Goal: Task Accomplishment & Management: Manage account settings

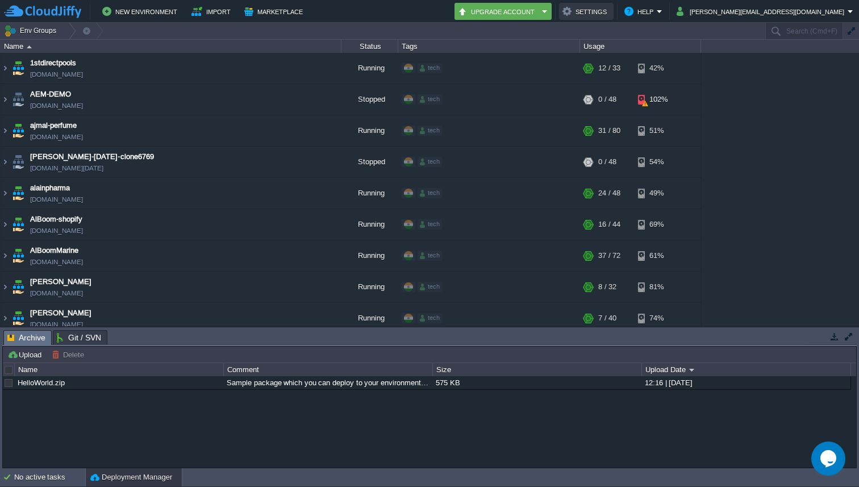
click at [610, 9] on button "Settings" at bounding box center [587, 12] width 48 height 14
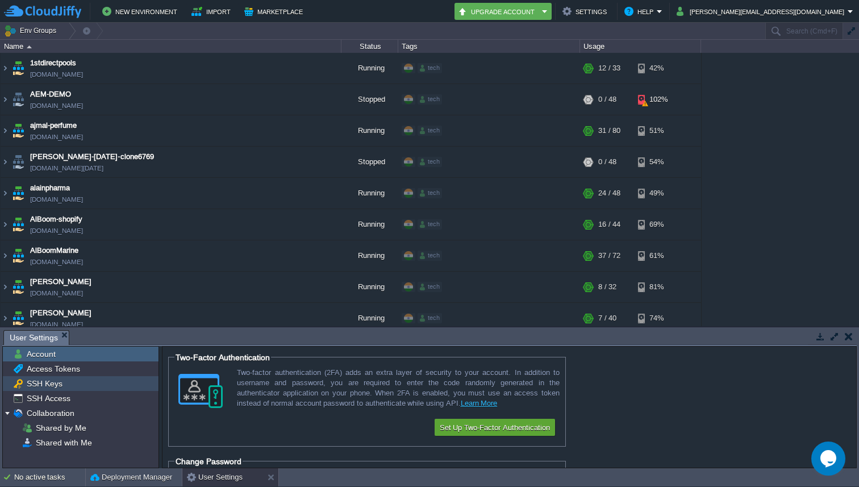
click at [74, 387] on div "SSH Keys" at bounding box center [81, 383] width 156 height 15
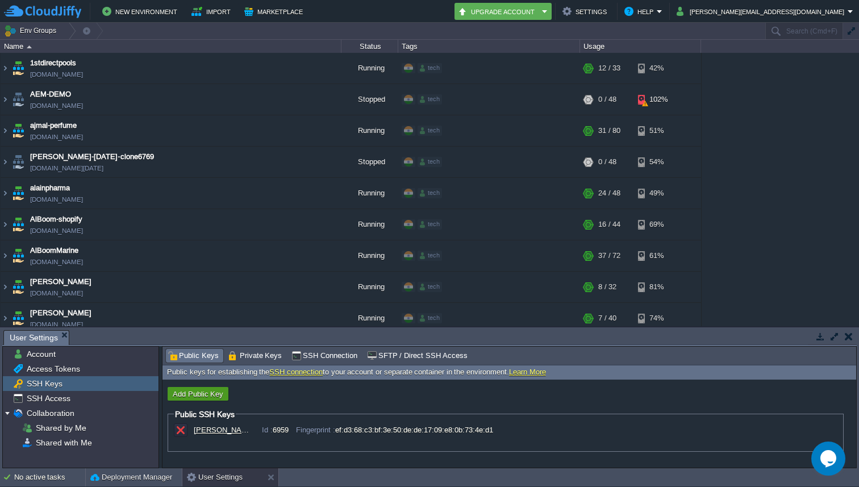
click at [222, 392] on button "Add Public Key" at bounding box center [197, 394] width 57 height 10
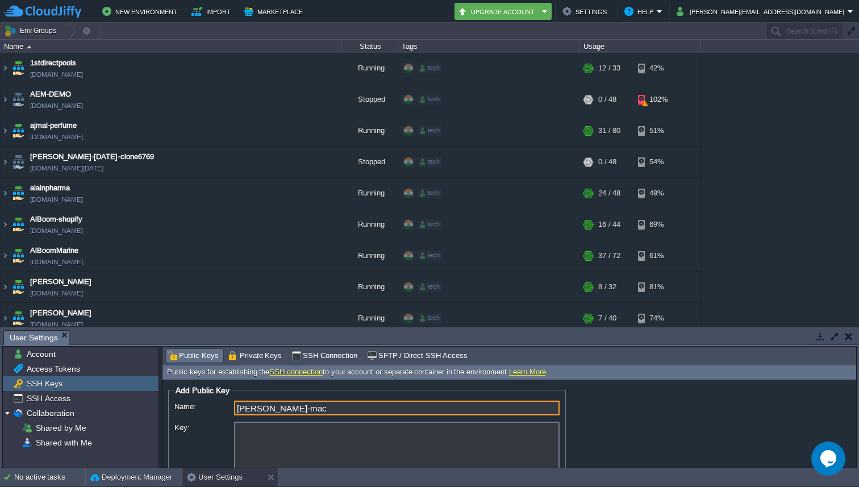
type input "[PERSON_NAME]-mac"
click at [459, 454] on textarea "Key:" at bounding box center [397, 452] width 326 height 60
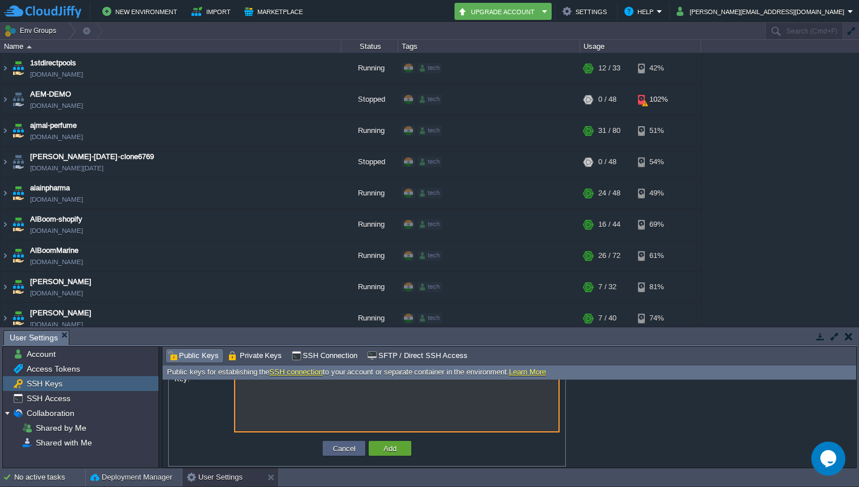
scroll to position [45, 0]
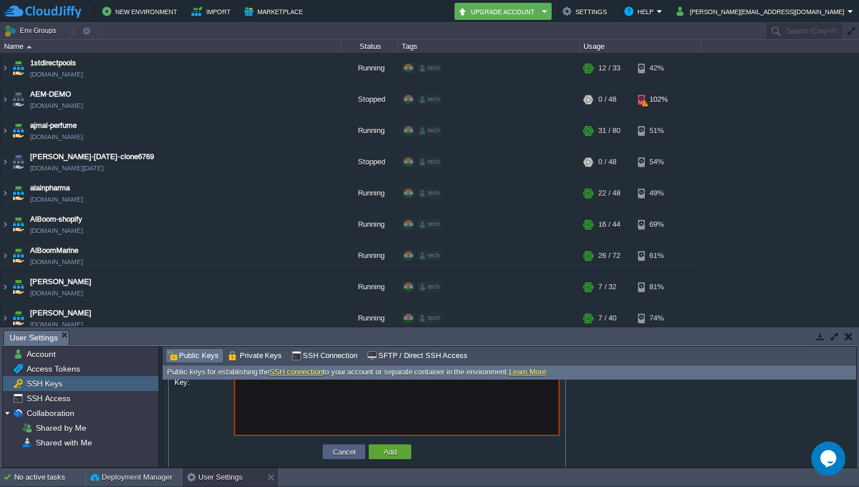
click at [304, 398] on textarea "Key:" at bounding box center [397, 406] width 326 height 60
type textarea "v"
paste textarea "ssh-ed25519 AAAAC3NzaC1lZDI1NTE5AAAAIMJFbzzAxhbMW/vNPEMbpduuMPAGqqbo+0oKD1Rge+z…"
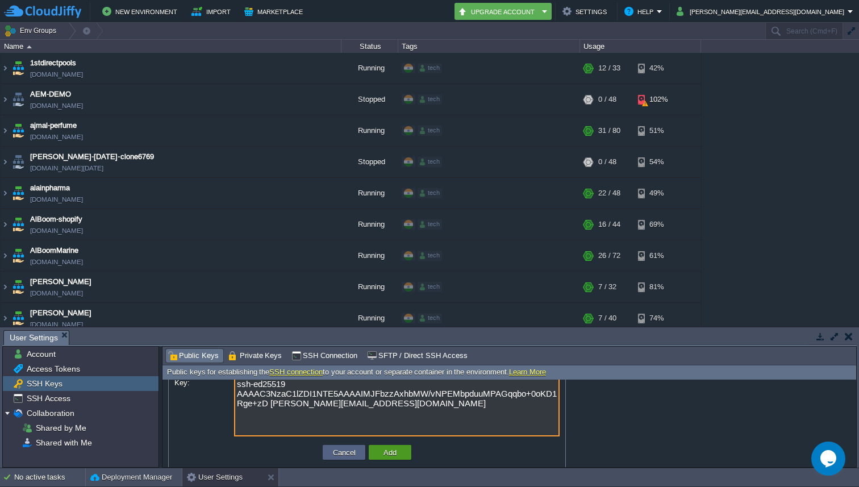
type textarea "ssh-ed25519 AAAAC3NzaC1lZDI1NTE5AAAAIMJFbzzAxhbMW/vNPEMbpduuMPAGqqbo+0oKD1Rge+z…"
click at [387, 453] on button "Add" at bounding box center [390, 452] width 20 height 10
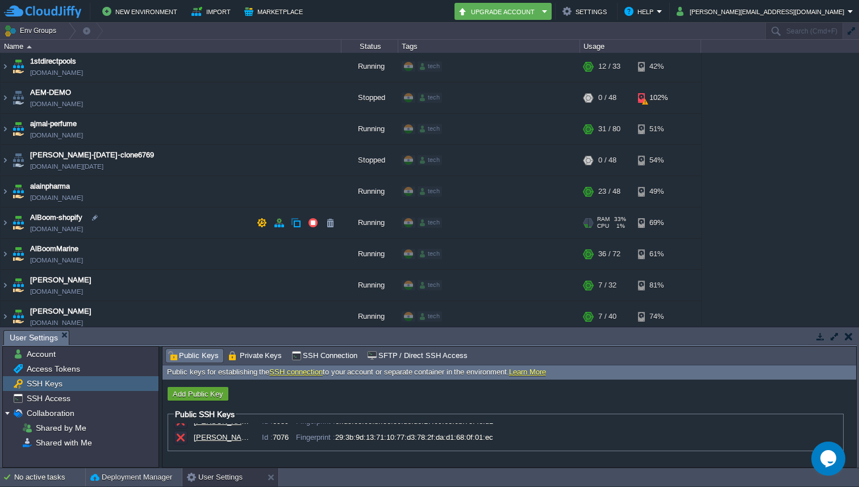
scroll to position [130, 0]
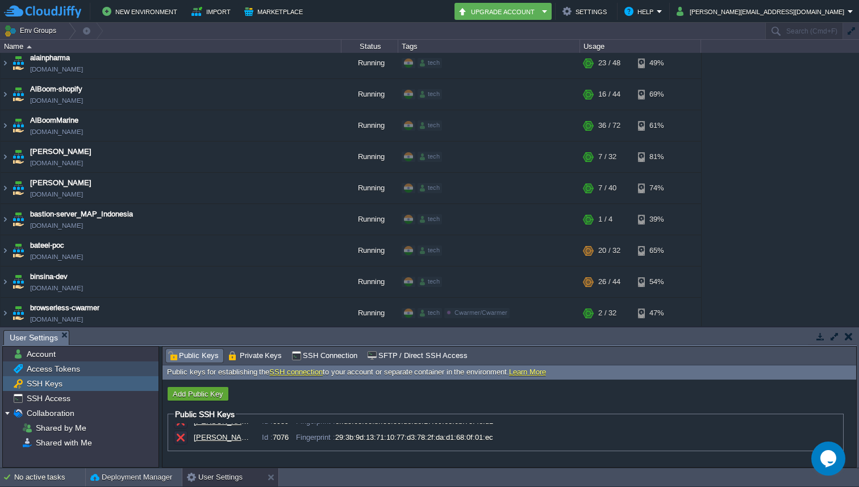
click at [61, 365] on span "Access Tokens" at bounding box center [52, 369] width 57 height 10
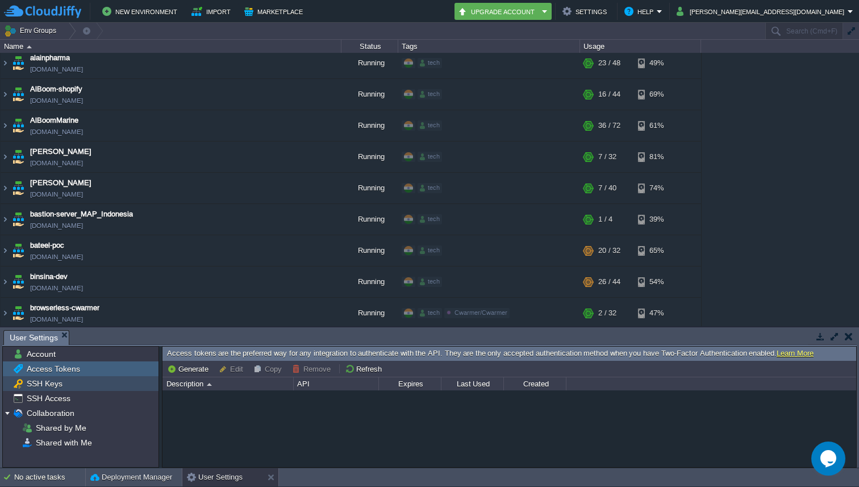
click at [57, 382] on span "SSH Keys" at bounding box center [44, 383] width 40 height 10
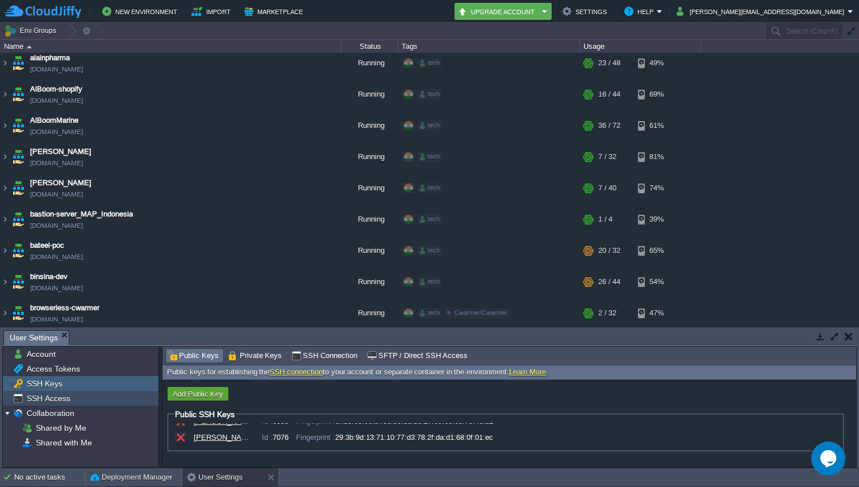
click at [54, 403] on span "SSH Access" at bounding box center [48, 398] width 48 height 10
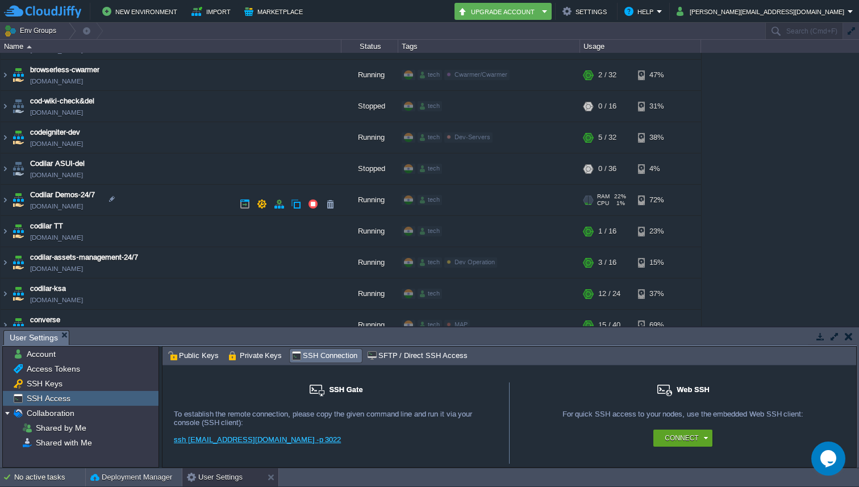
scroll to position [369, 0]
click at [10, 200] on img at bounding box center [18, 199] width 16 height 31
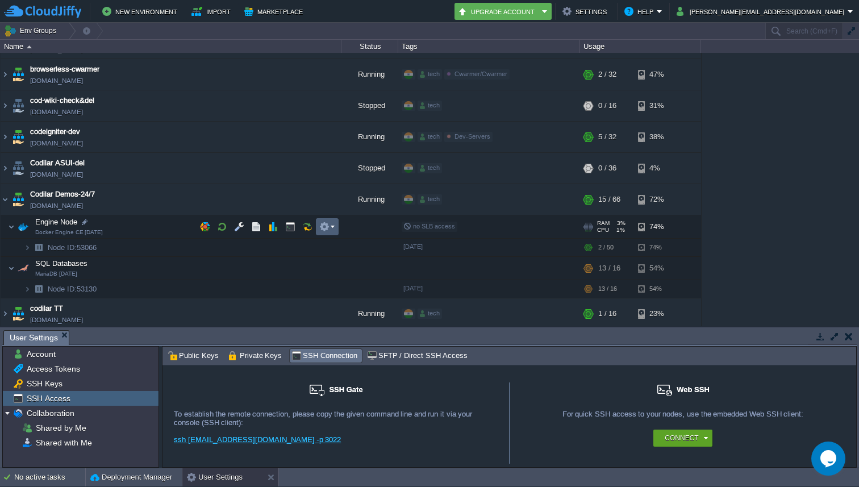
click at [338, 226] on td at bounding box center [327, 226] width 23 height 17
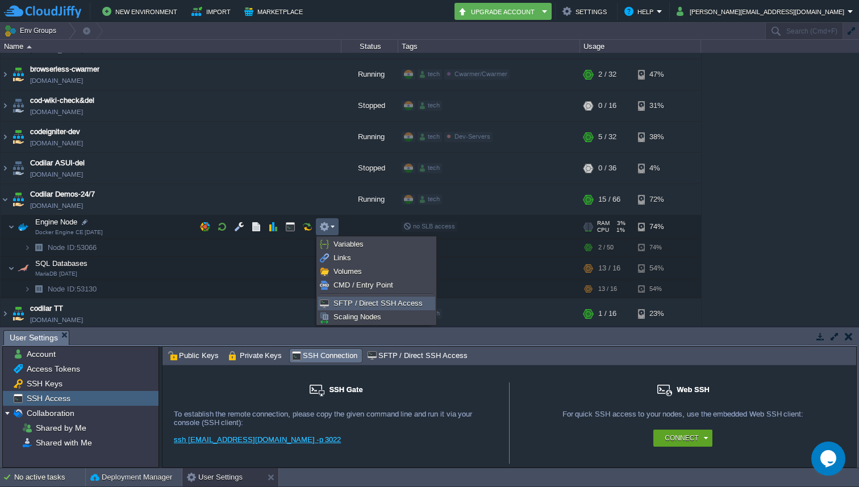
click at [353, 299] on span "SFTP / Direct SSH Access" at bounding box center [378, 303] width 89 height 9
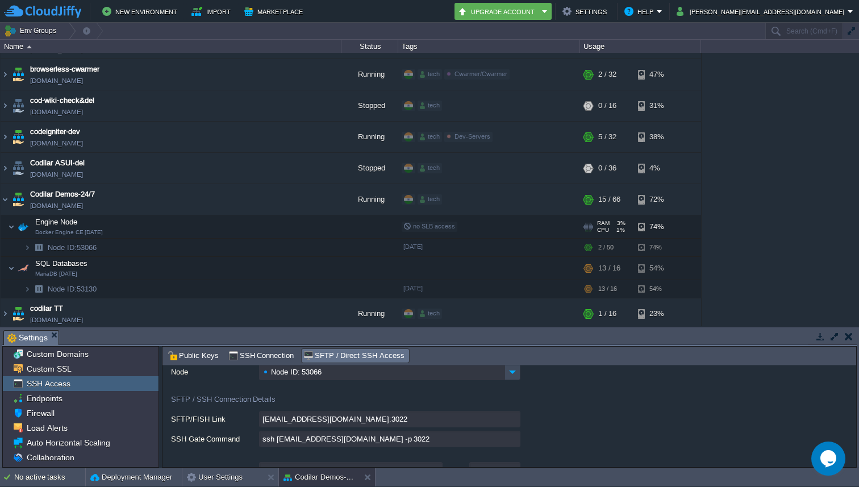
scroll to position [45, 0]
click at [514, 434] on input "ssh [EMAIL_ADDRESS][DOMAIN_NAME] -p 3022" at bounding box center [389, 436] width 261 height 16
click at [511, 436] on input "ssh [EMAIL_ADDRESS][DOMAIN_NAME] -p 3022" at bounding box center [389, 436] width 261 height 16
click at [509, 436] on input "ssh [EMAIL_ADDRESS][DOMAIN_NAME] -p 3022" at bounding box center [389, 436] width 261 height 16
